Goal: Information Seeking & Learning: Learn about a topic

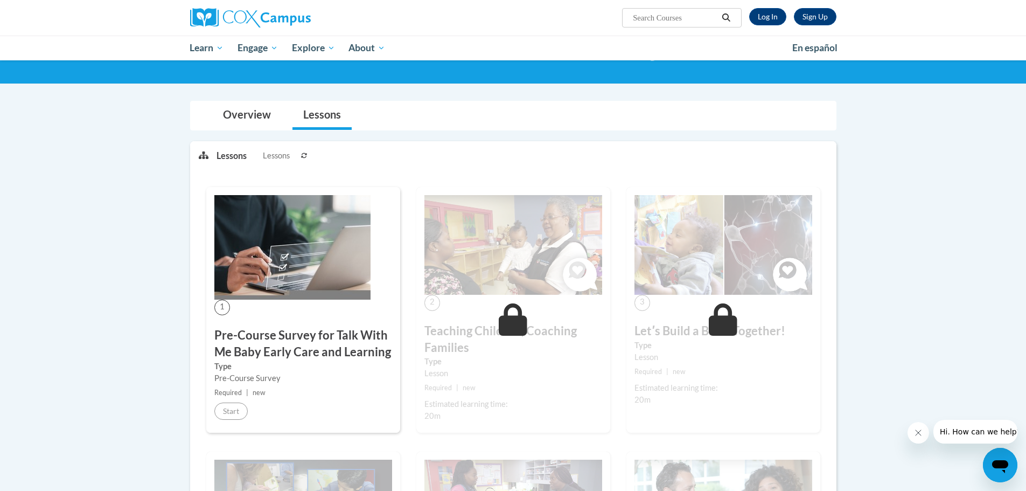
scroll to position [108, 0]
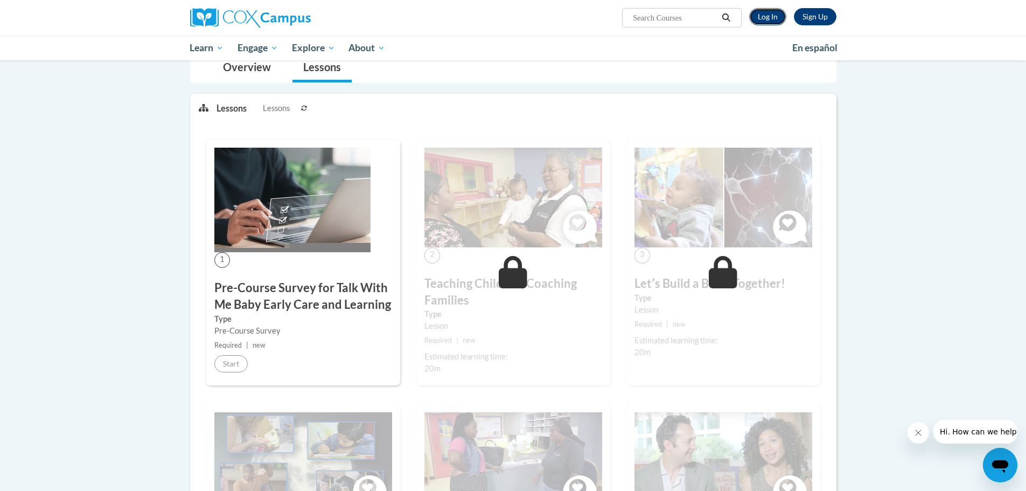
click at [765, 13] on link "Log In" at bounding box center [767, 16] width 37 height 17
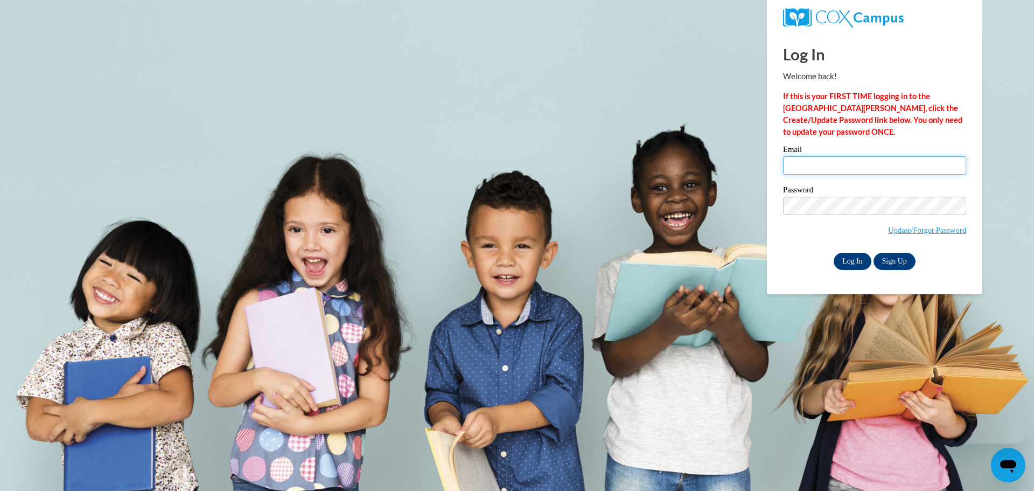
type input "sgnau@ymcalouisville.org"
click at [844, 259] on input "Log In" at bounding box center [853, 261] width 38 height 17
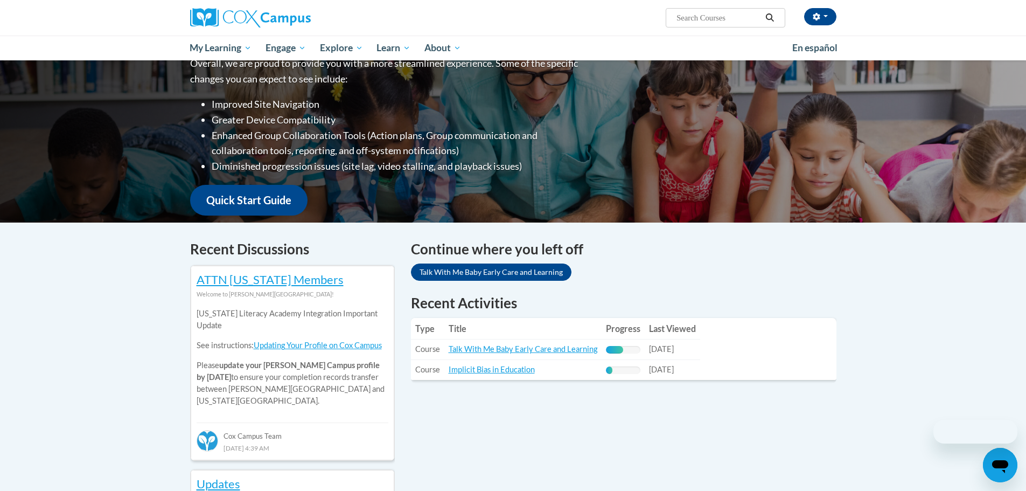
scroll to position [162, 0]
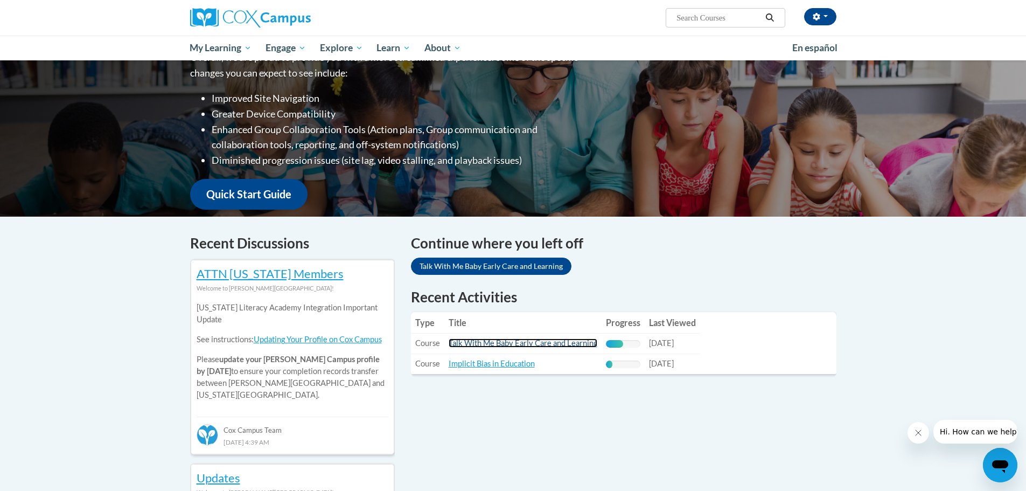
click at [519, 346] on link "Talk With Me Baby Early Care and Learning" at bounding box center [523, 342] width 149 height 9
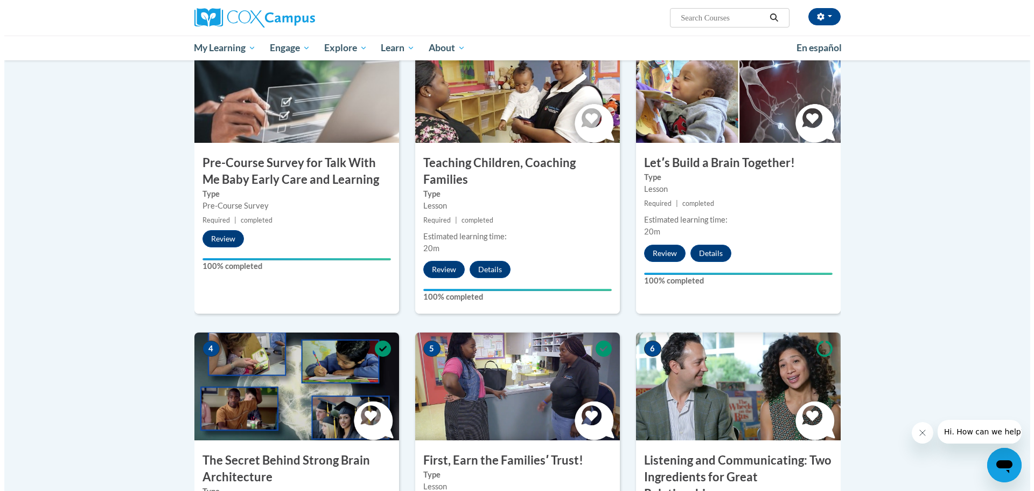
scroll to position [377, 0]
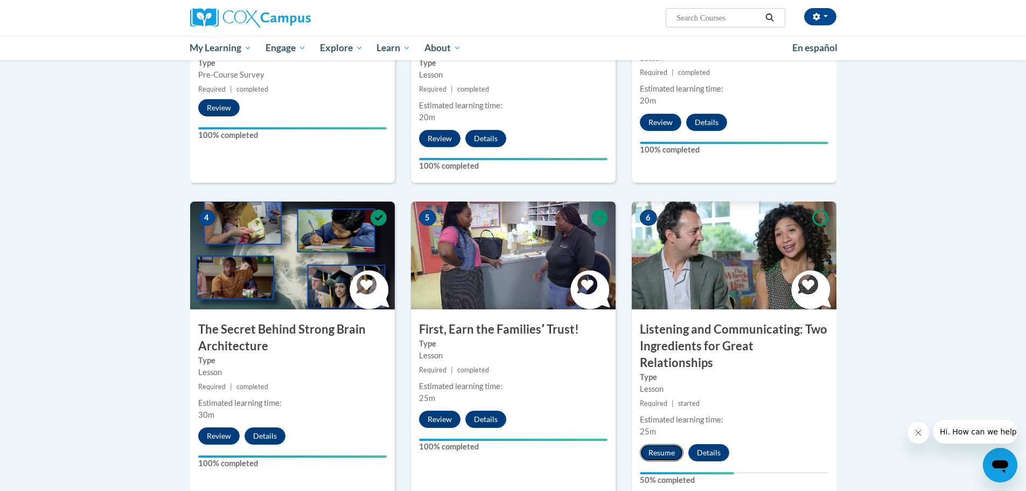
click at [667, 444] on button "Resume" at bounding box center [662, 452] width 44 height 17
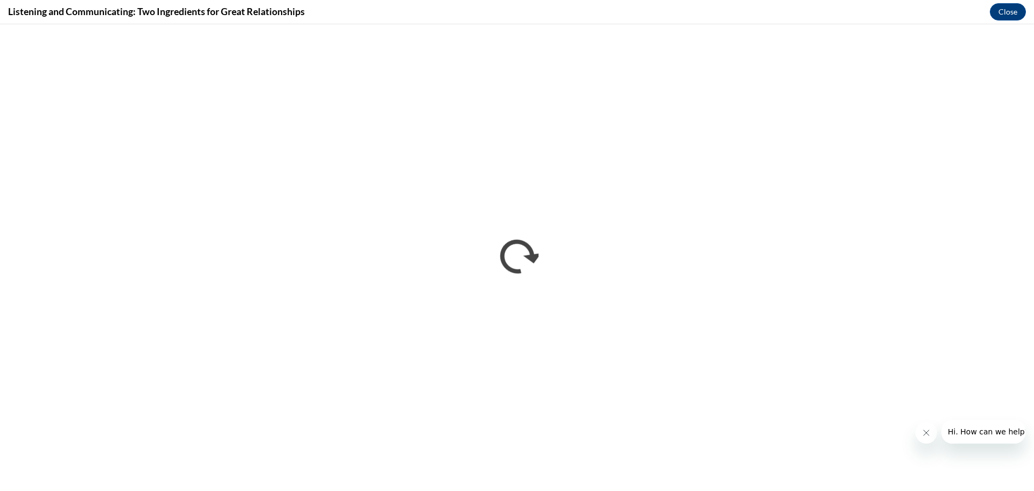
scroll to position [0, 0]
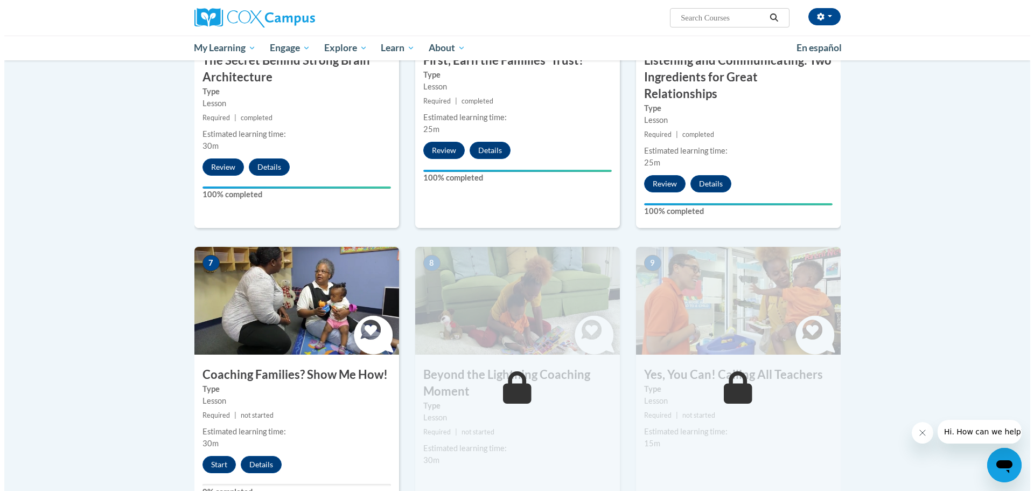
scroll to position [646, 0]
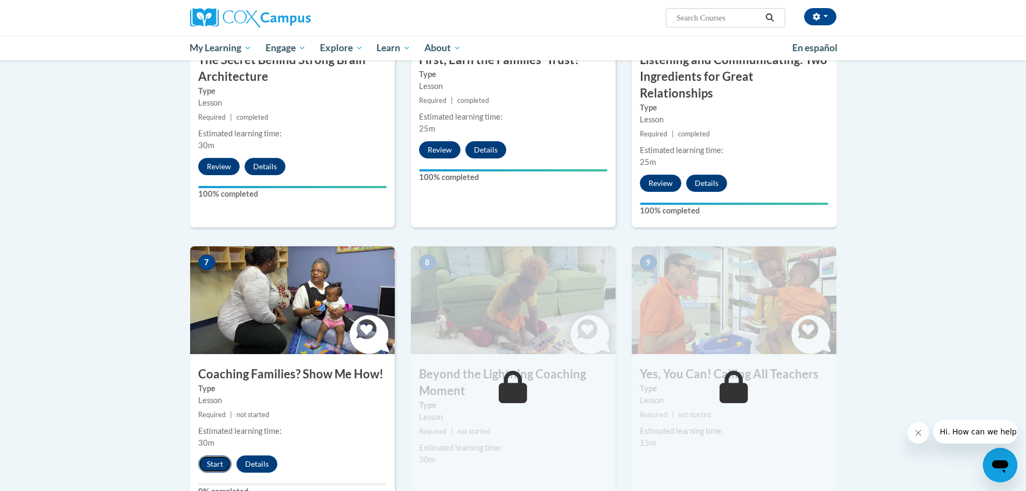
click at [218, 455] on button "Start" at bounding box center [214, 463] width 33 height 17
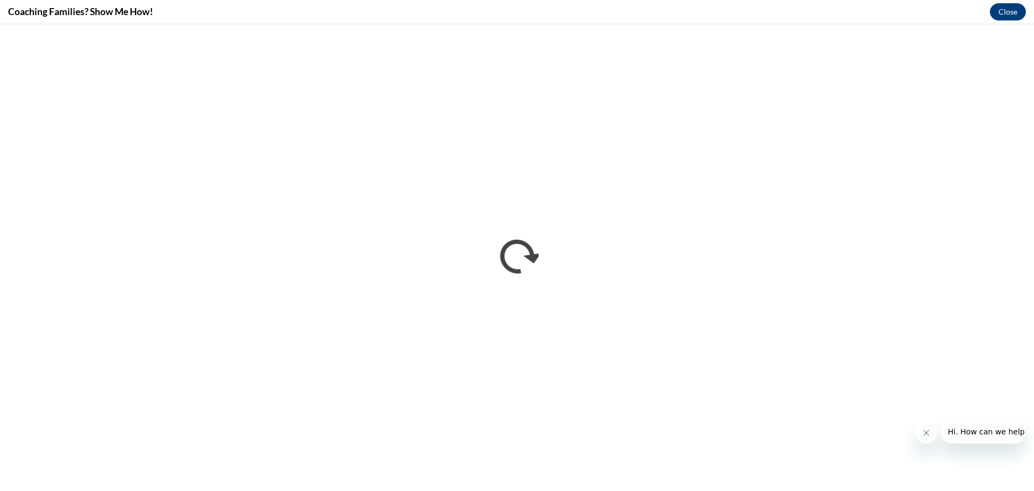
scroll to position [0, 0]
